Goal: Check status: Check status

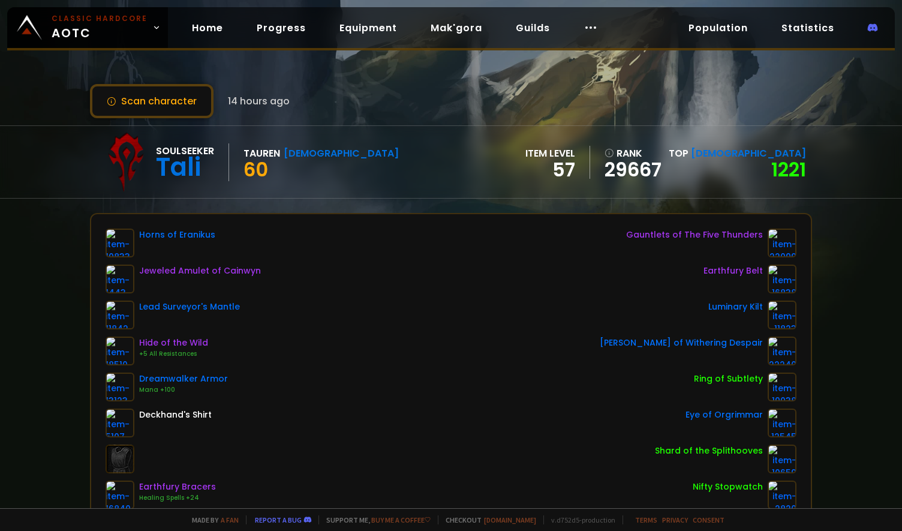
scroll to position [200, 0]
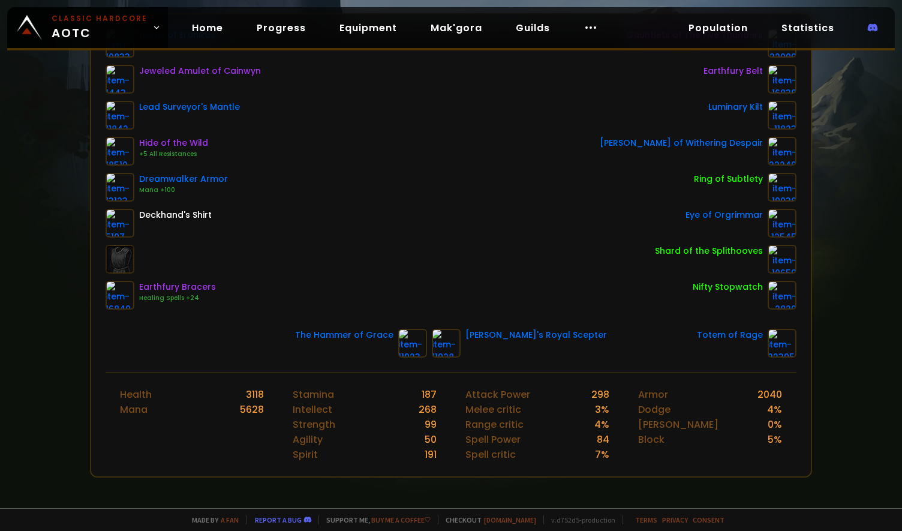
drag, startPoint x: 857, startPoint y: 206, endPoint x: 349, endPoint y: 100, distance: 518.4
click at [857, 206] on div "Scan character 14 hours ago Soulseeker Tali Tauren Shaman 60 item level 57 rank…" at bounding box center [451, 254] width 902 height 508
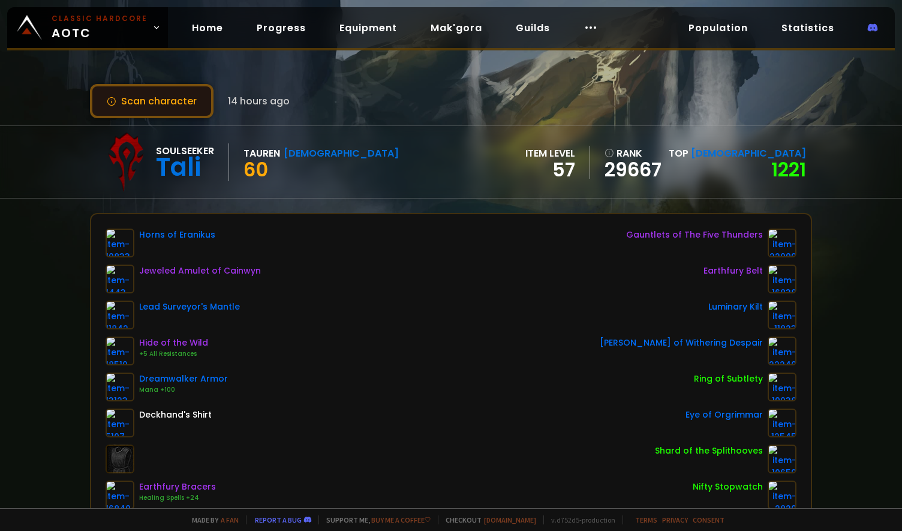
click at [157, 100] on button "Scan character" at bounding box center [152, 101] width 124 height 34
click at [173, 104] on button "Scan character" at bounding box center [152, 101] width 124 height 34
